Goal: Information Seeking & Learning: Understand process/instructions

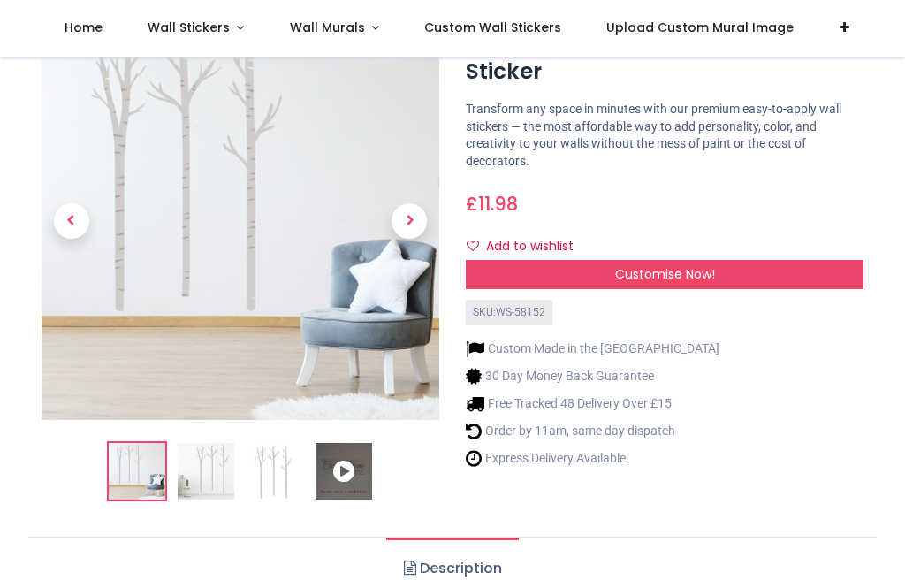
scroll to position [86, 0]
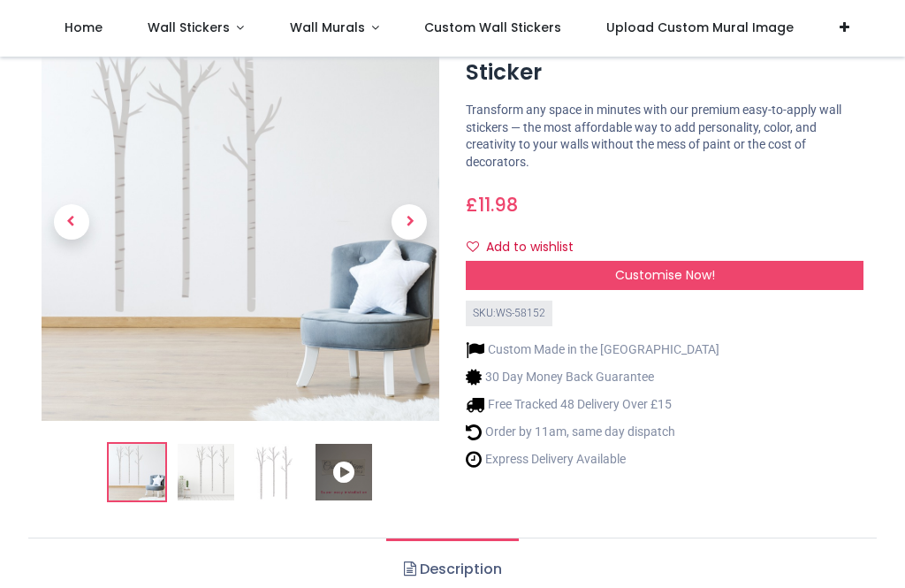
click at [228, 467] on img at bounding box center [206, 472] width 57 height 57
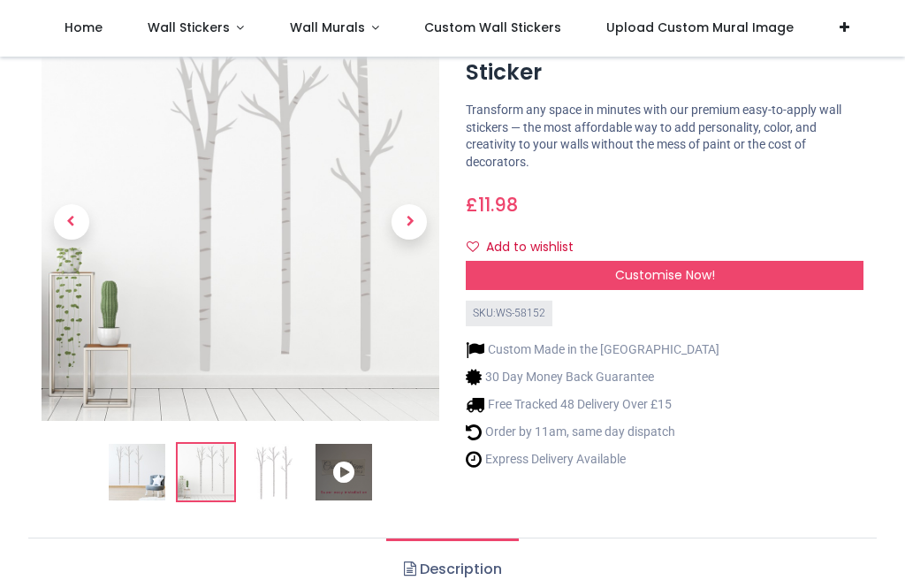
click at [284, 470] on img at bounding box center [275, 472] width 57 height 57
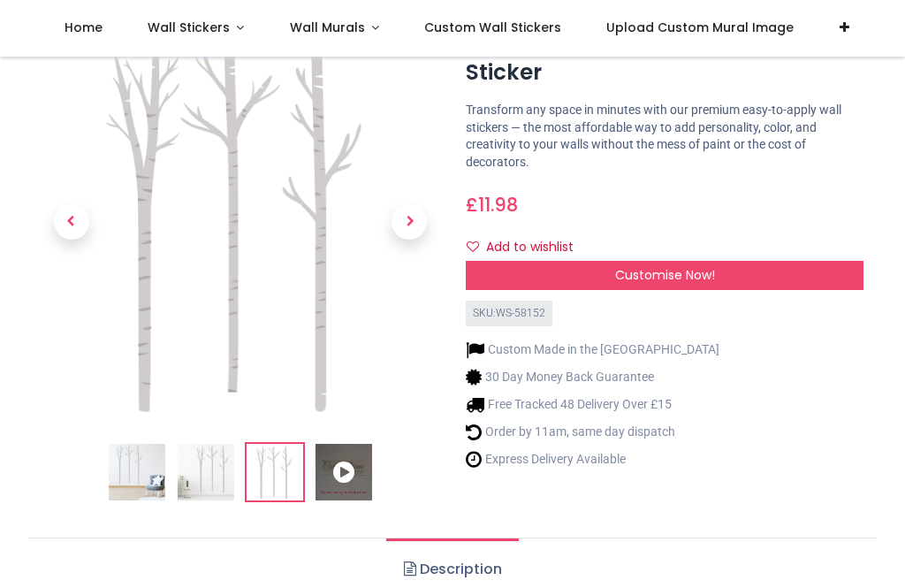
scroll to position [101, 0]
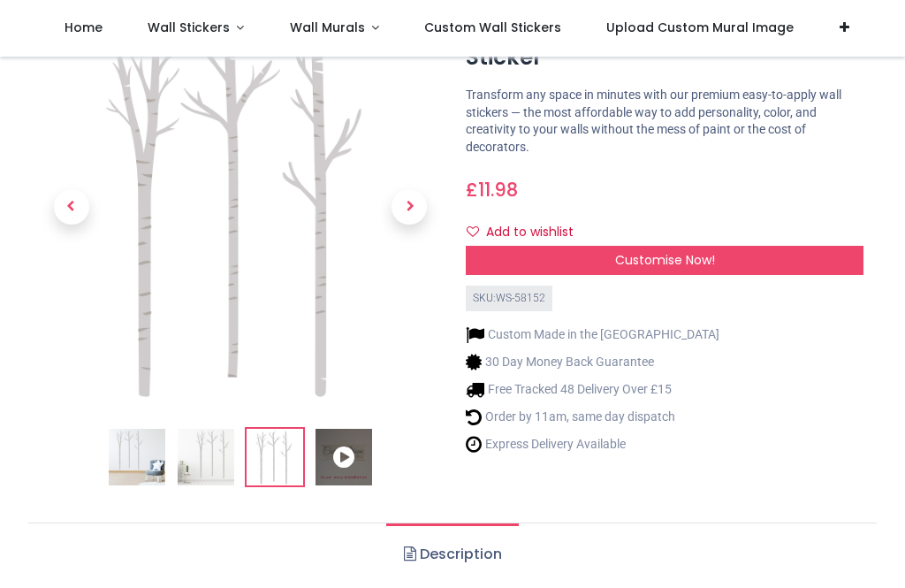
click at [347, 473] on icon at bounding box center [344, 457] width 57 height 57
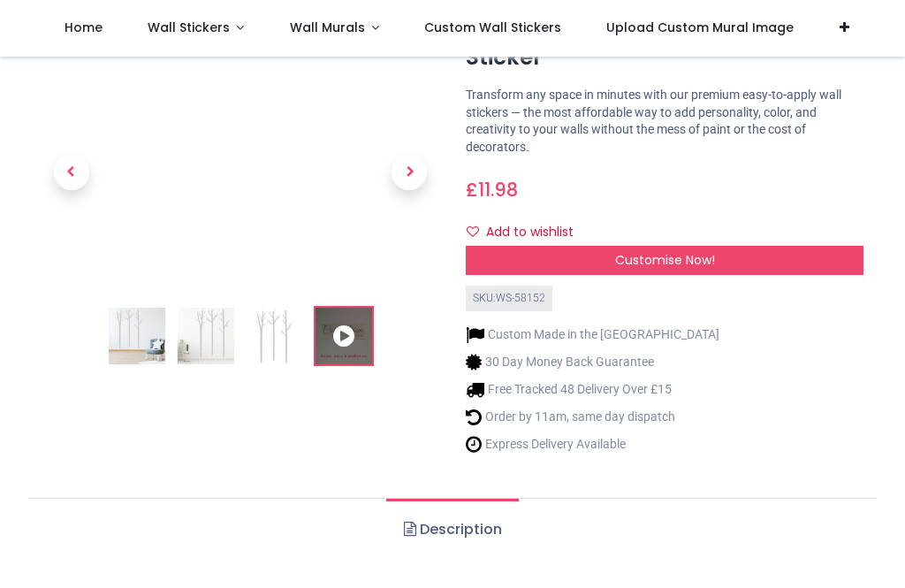
click at [277, 334] on img at bounding box center [275, 336] width 57 height 57
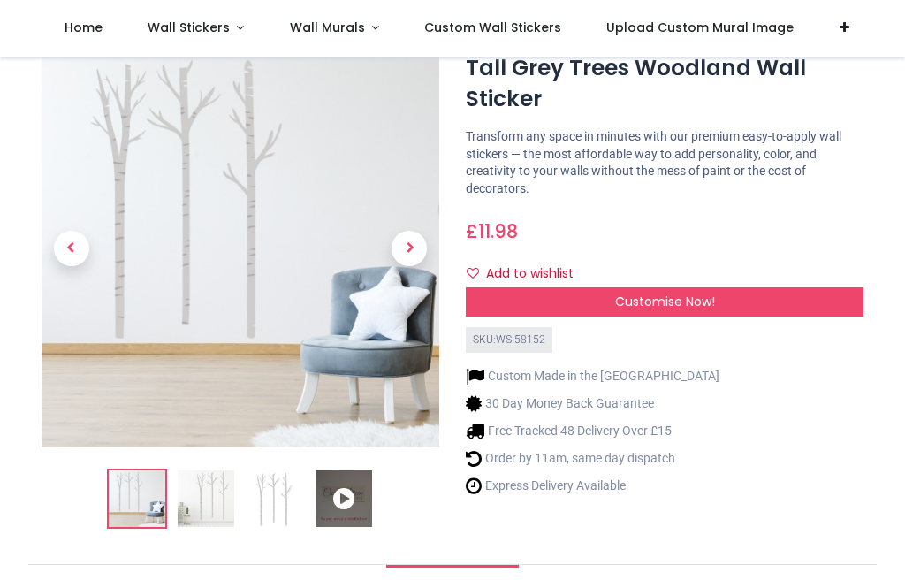
scroll to position [58, 0]
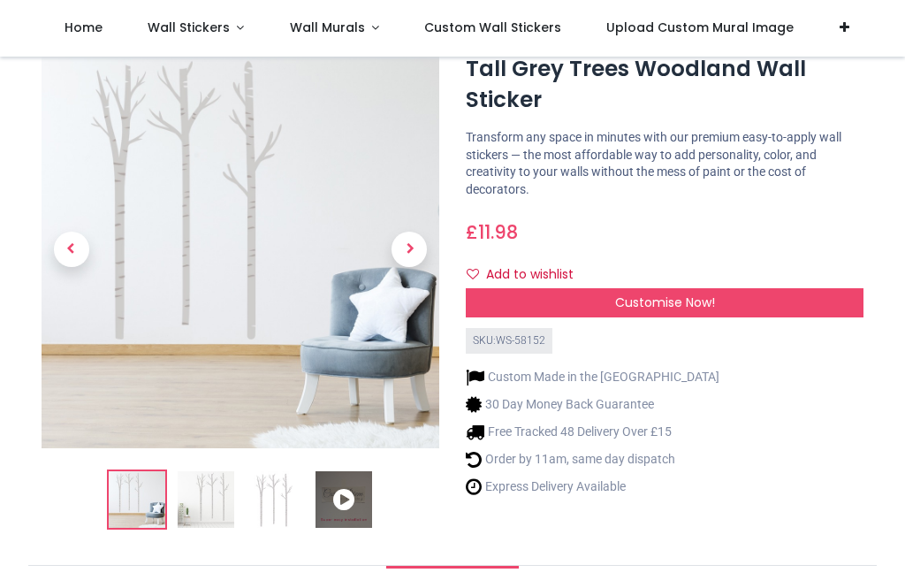
click at [410, 258] on span "Next" at bounding box center [409, 249] width 35 height 35
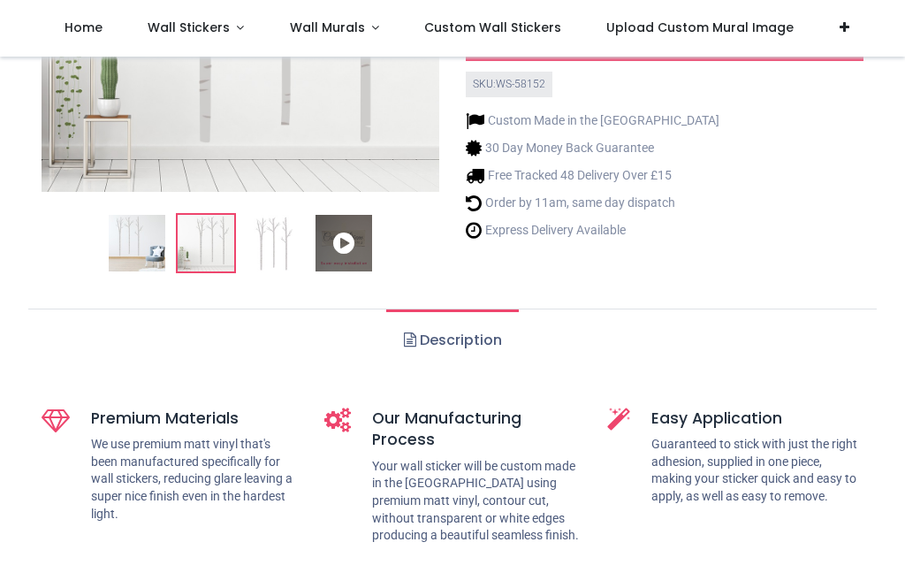
scroll to position [322, 0]
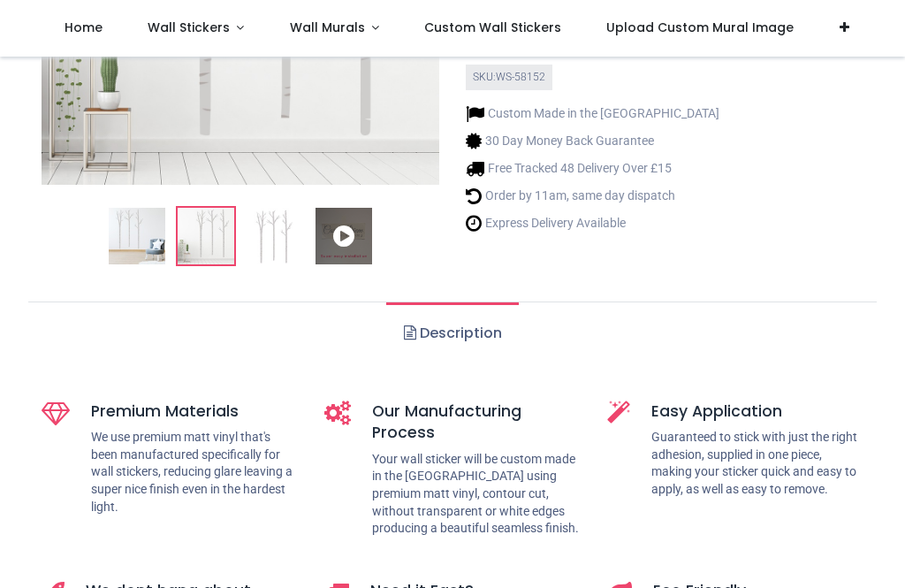
click at [469, 333] on link "Description" at bounding box center [452, 333] width 132 height 62
click at [429, 338] on link "Description" at bounding box center [452, 333] width 132 height 62
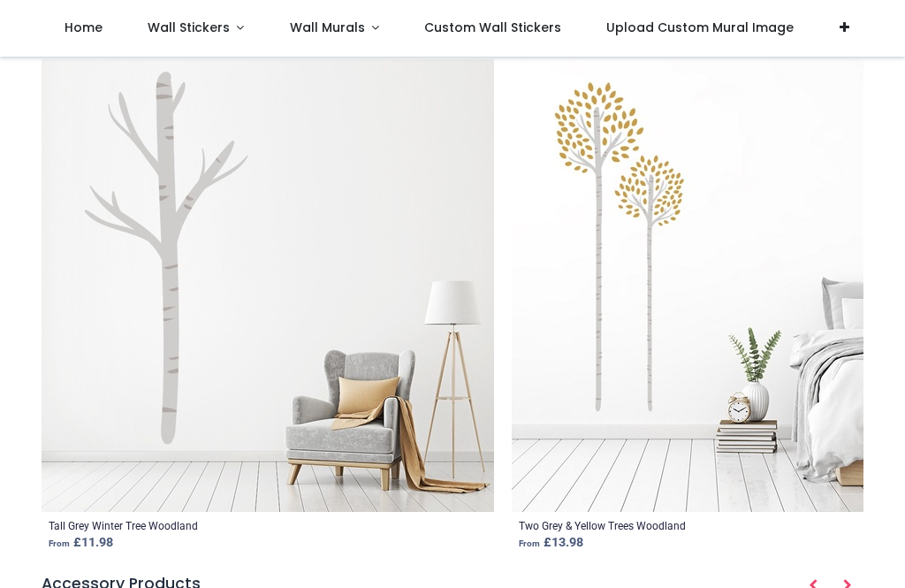
scroll to position [1861, 0]
click at [764, 226] on img at bounding box center [738, 284] width 453 height 453
click at [876, 342] on div "Related Products Tall Grey Winter Tree Woodland From £ 11.98 Two Grey & Yellow …" at bounding box center [452, 283] width 849 height 550
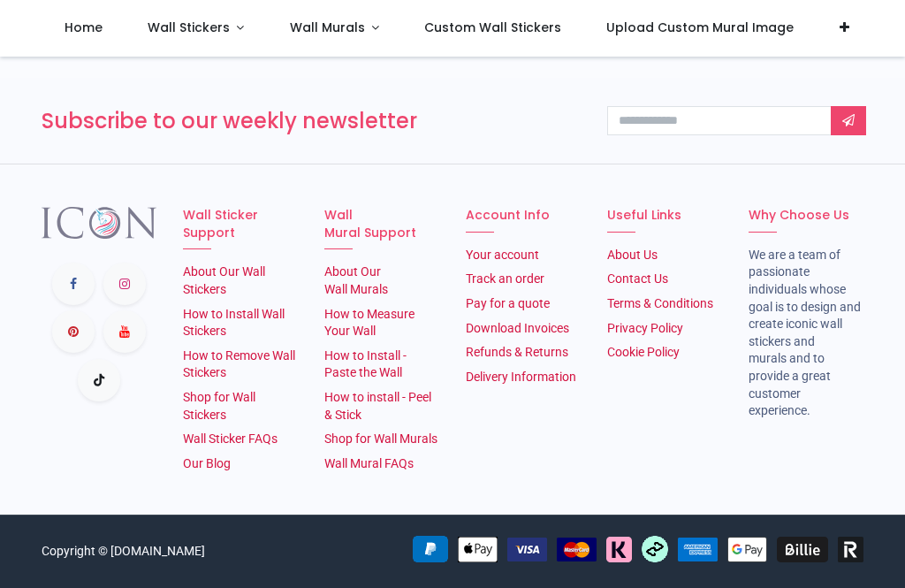
scroll to position [2943, 0]
click at [282, 339] on link "How to Install Wall Stickers" at bounding box center [234, 323] width 102 height 32
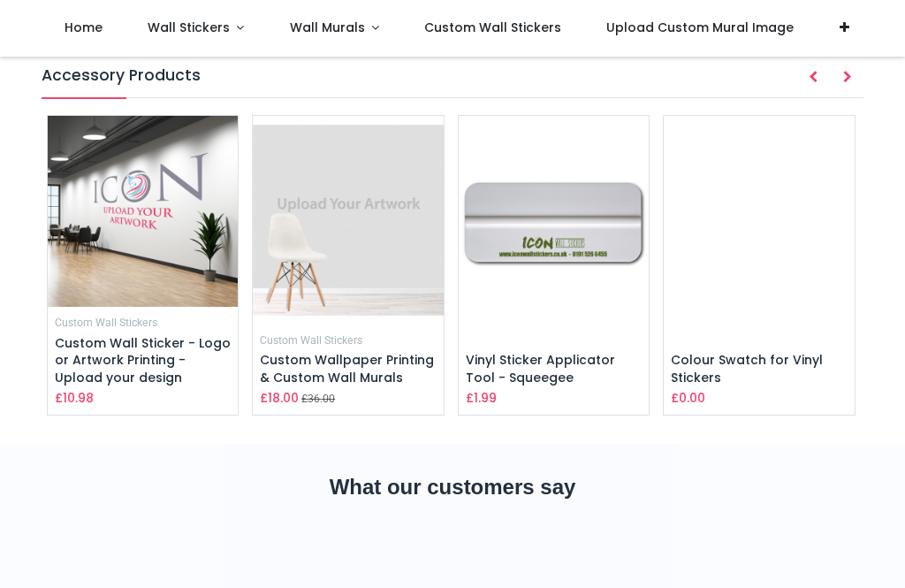
scroll to position [2357, 0]
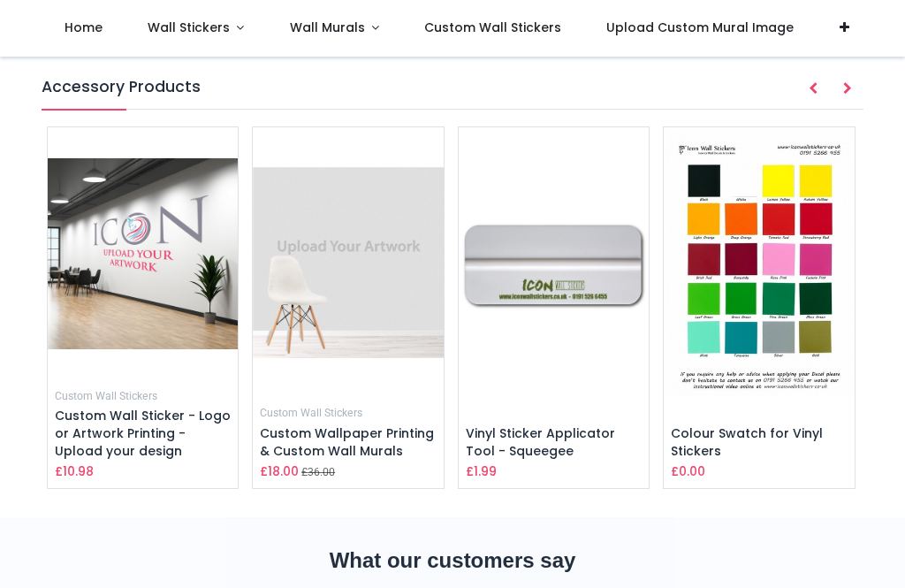
click at [781, 187] on img at bounding box center [759, 262] width 191 height 270
